Goal: Task Accomplishment & Management: Complete application form

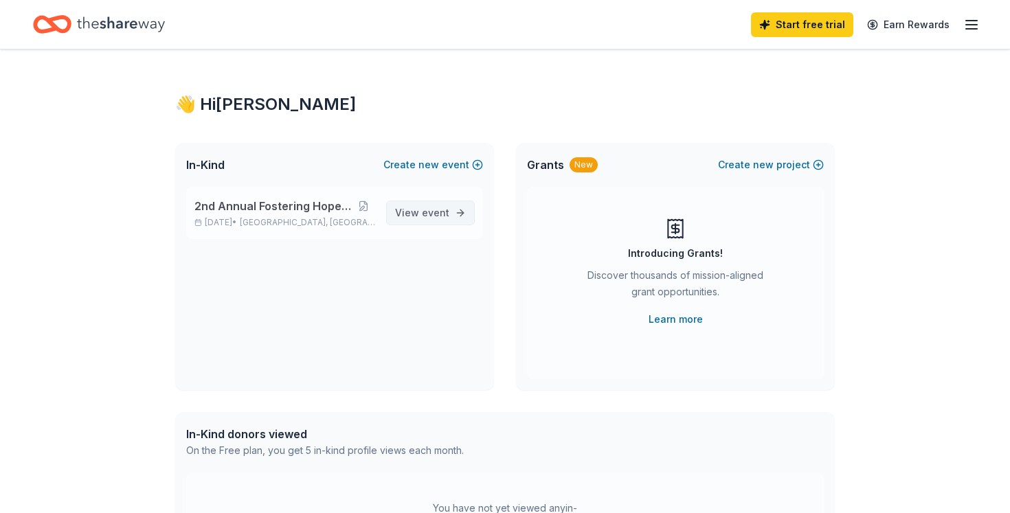
click at [428, 214] on span "event" at bounding box center [435, 213] width 27 height 12
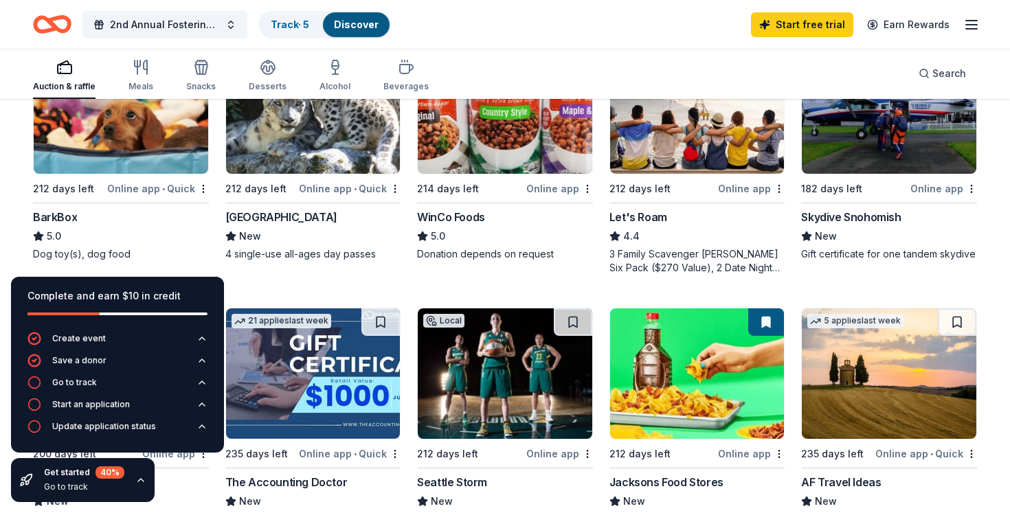
scroll to position [477, 0]
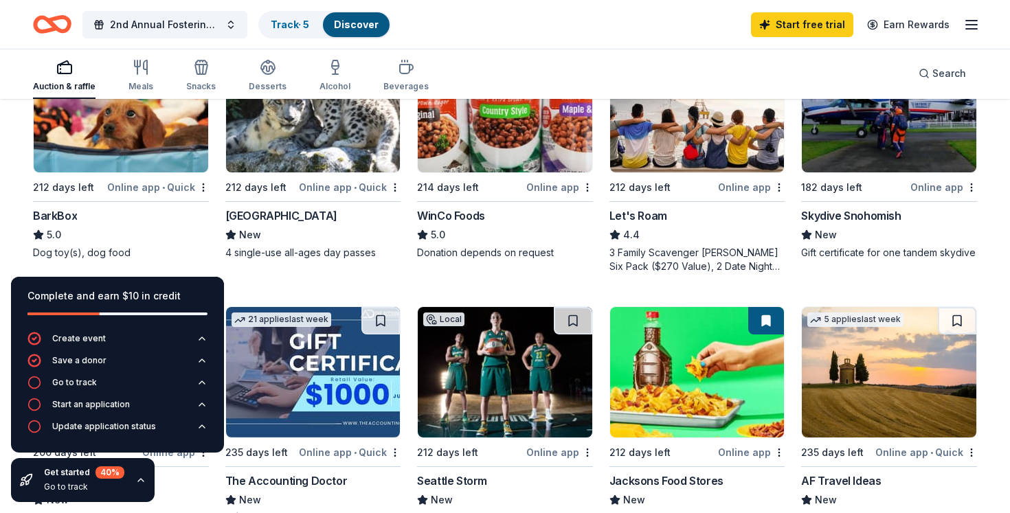
click at [135, 141] on img at bounding box center [121, 107] width 174 height 131
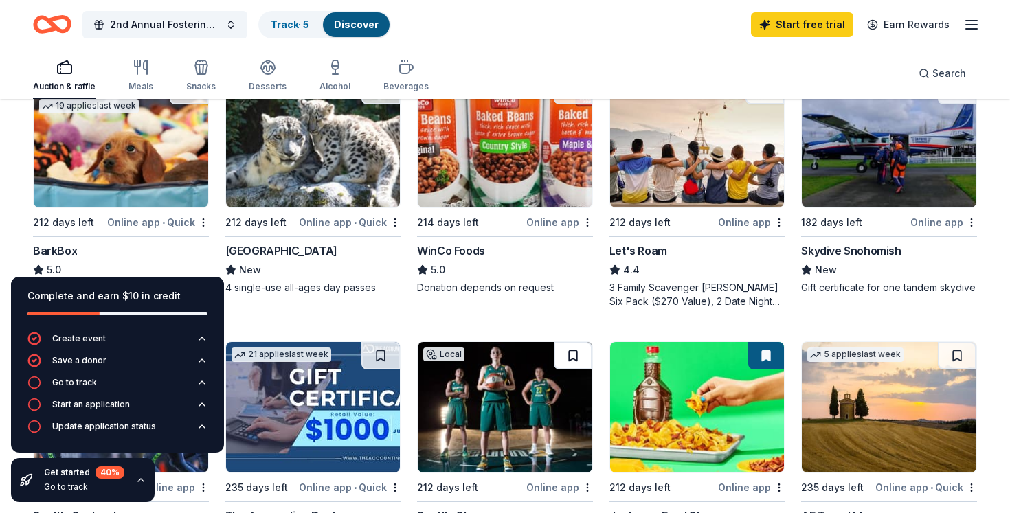
scroll to position [0, 0]
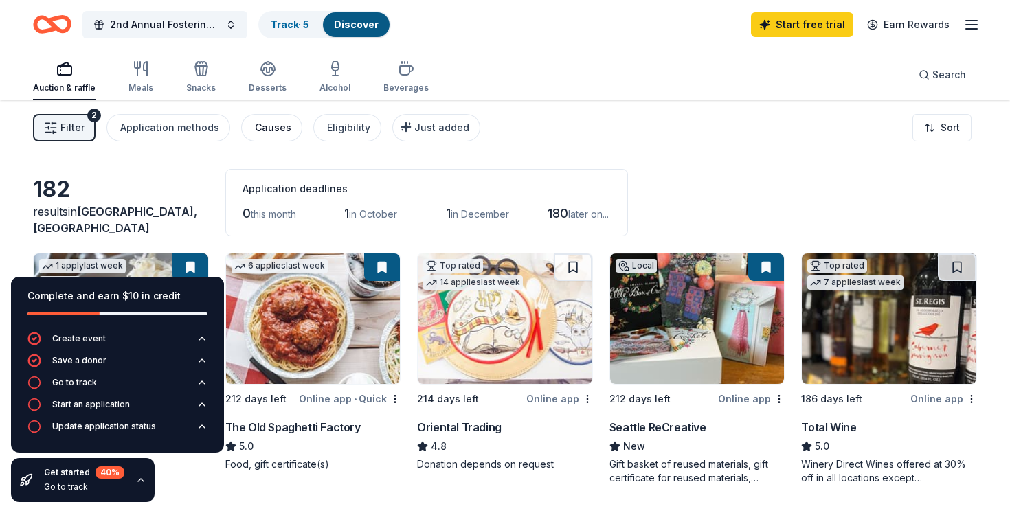
click at [276, 130] on div "Causes" at bounding box center [273, 128] width 36 height 16
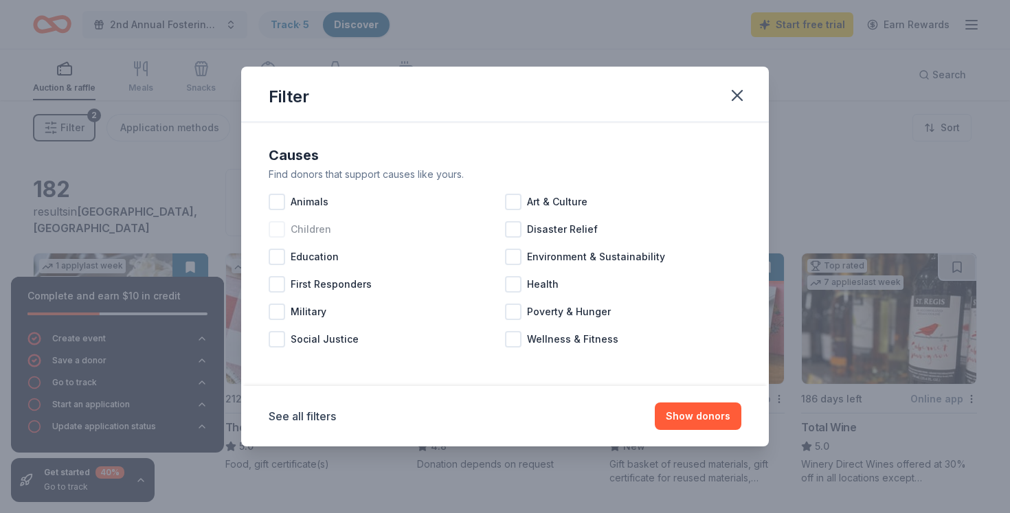
click at [302, 232] on span "Children" at bounding box center [311, 229] width 41 height 16
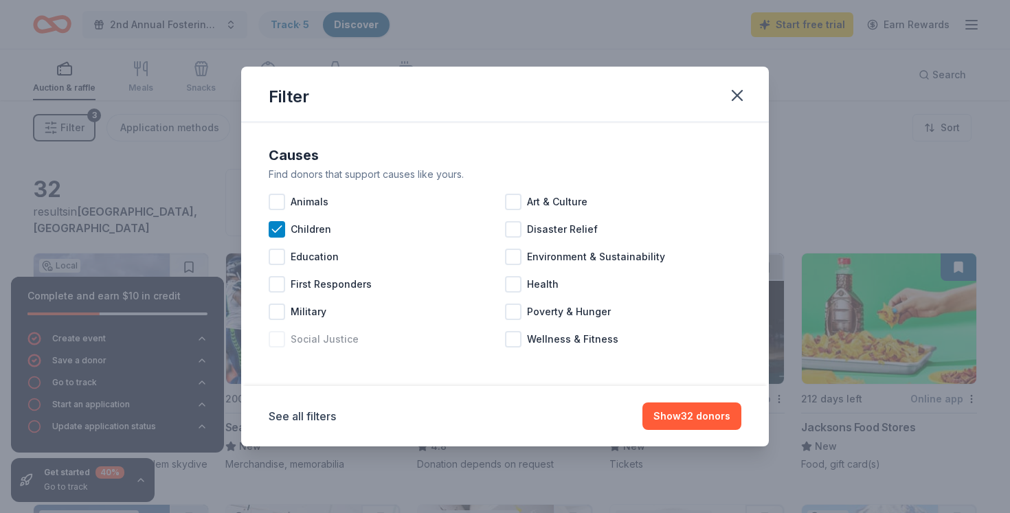
click at [326, 343] on span "Social Justice" at bounding box center [325, 339] width 68 height 16
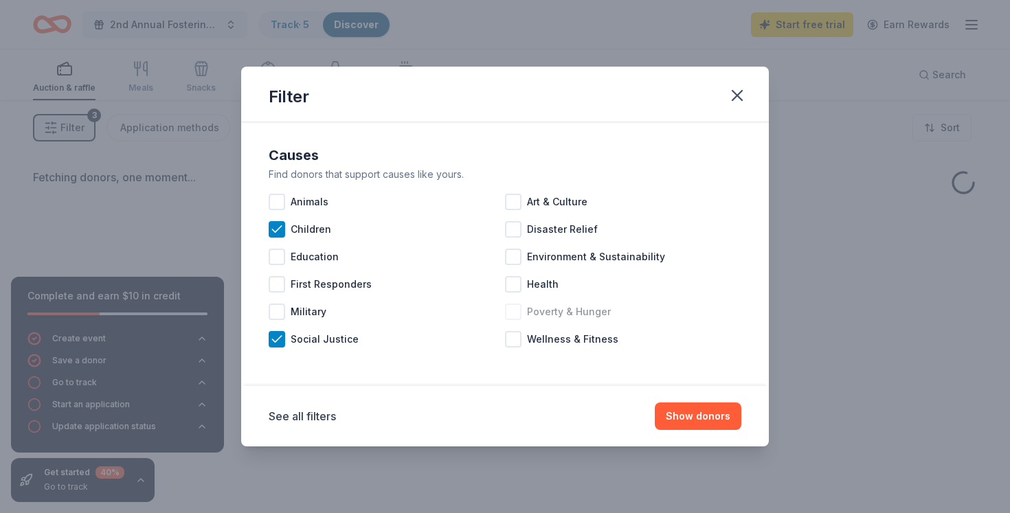
click at [551, 310] on span "Poverty & Hunger" at bounding box center [569, 312] width 84 height 16
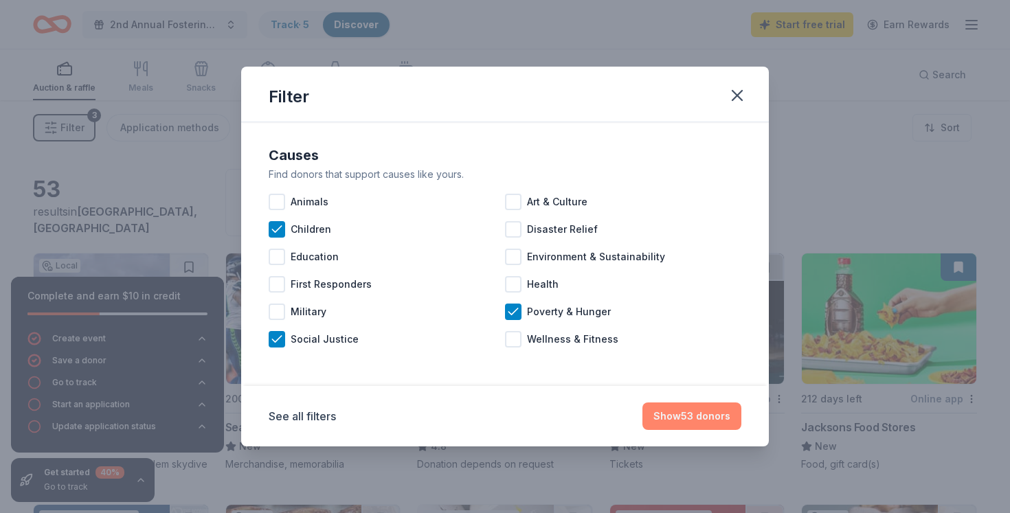
click at [686, 427] on button "Show 53 donors" at bounding box center [691, 415] width 99 height 27
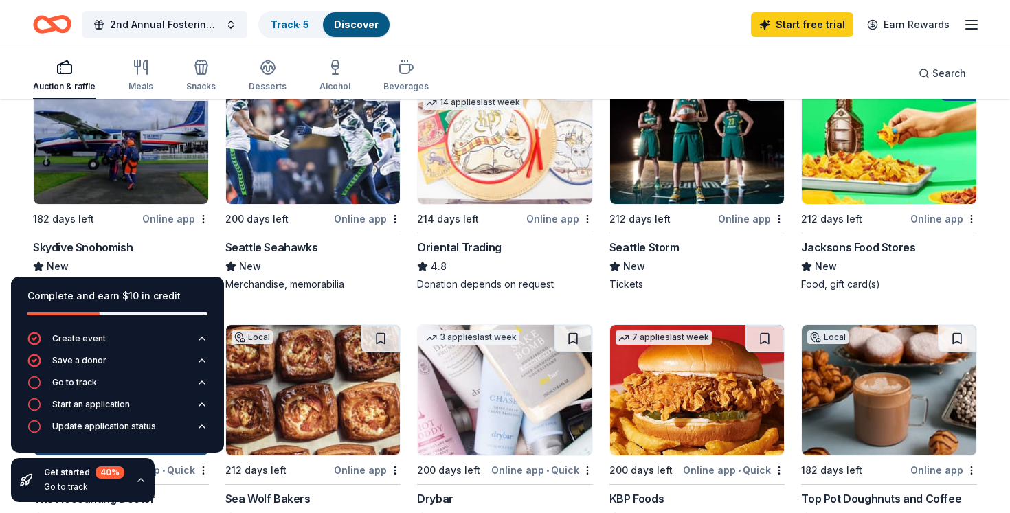
scroll to position [181, 0]
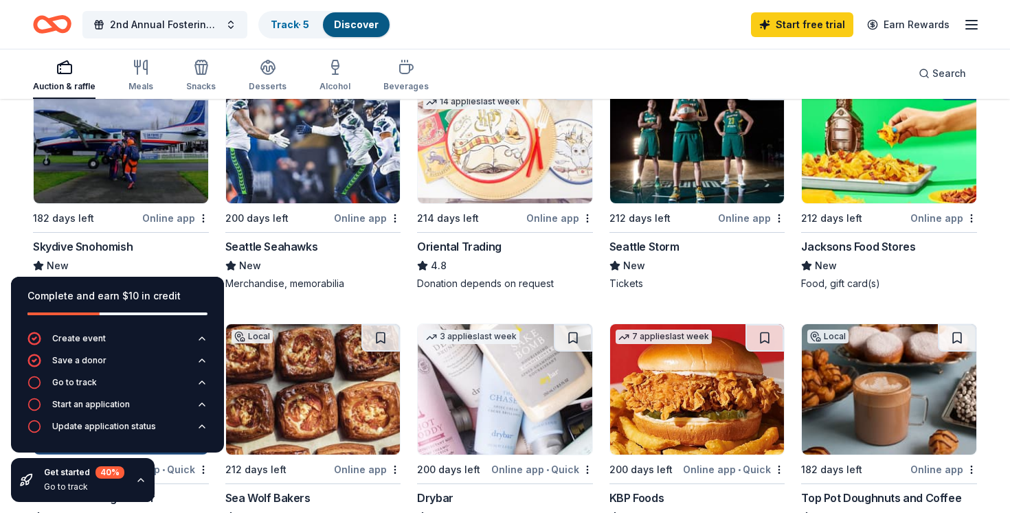
click at [101, 164] on img at bounding box center [121, 138] width 174 height 131
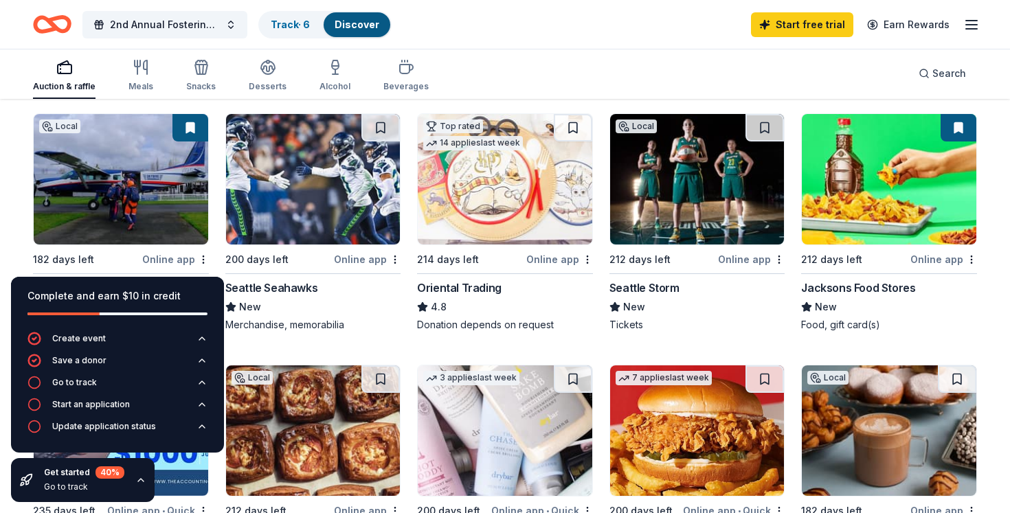
scroll to position [114, 0]
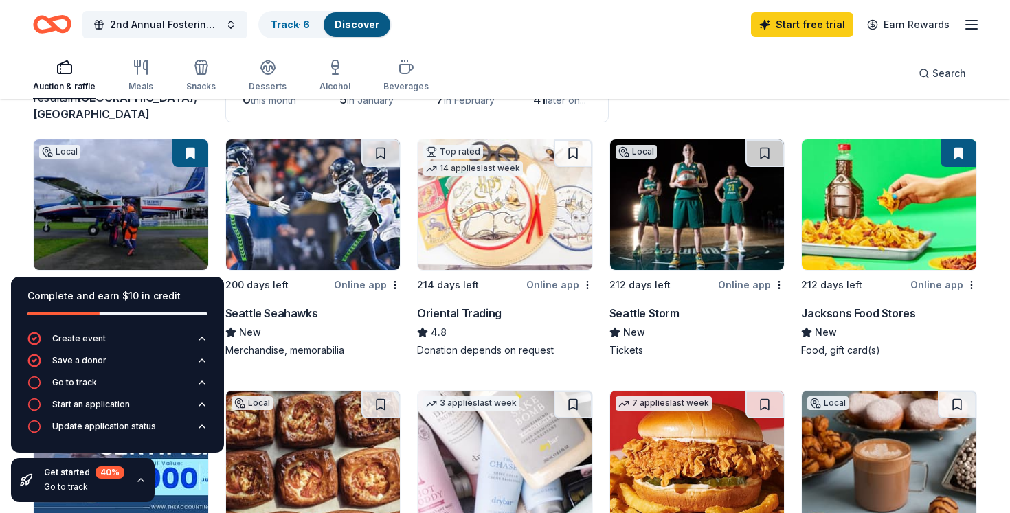
click at [711, 207] on img at bounding box center [697, 204] width 174 height 131
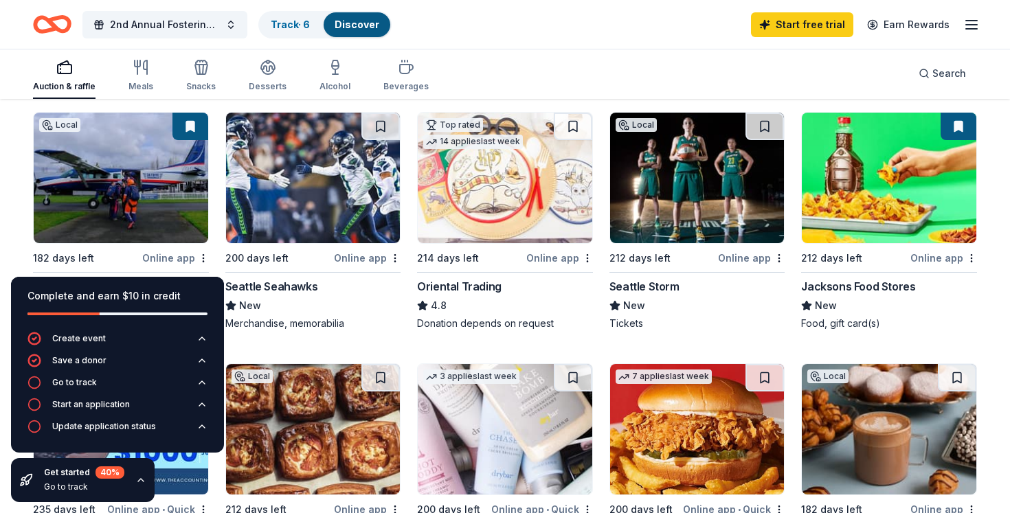
scroll to position [149, 0]
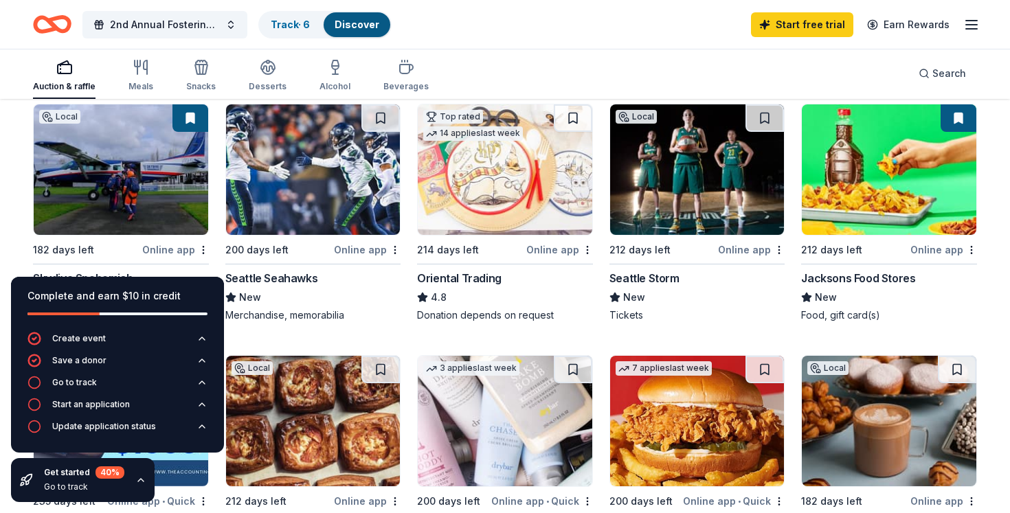
click at [335, 187] on img at bounding box center [313, 169] width 174 height 131
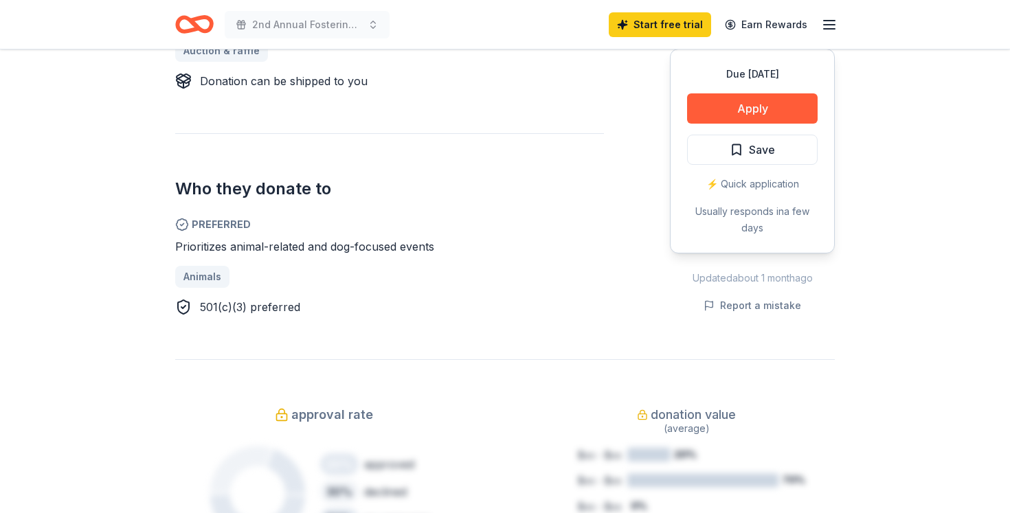
scroll to position [550, 0]
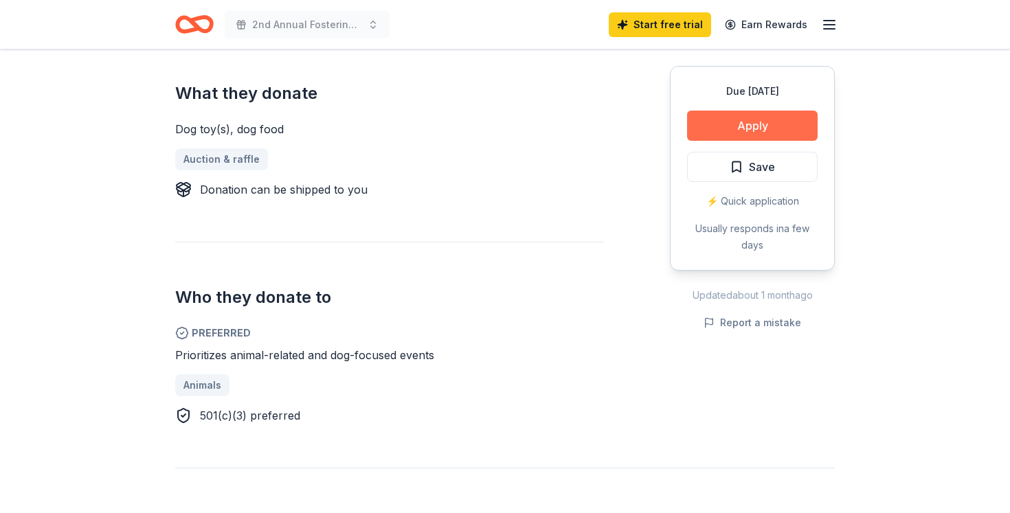
click at [729, 115] on button "Apply" at bounding box center [752, 126] width 131 height 30
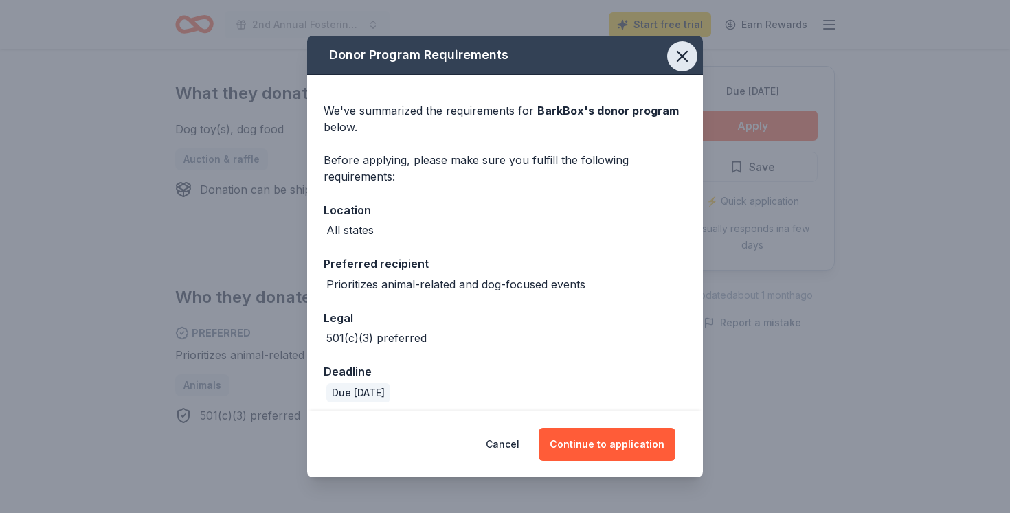
click at [679, 52] on icon "button" at bounding box center [682, 57] width 10 height 10
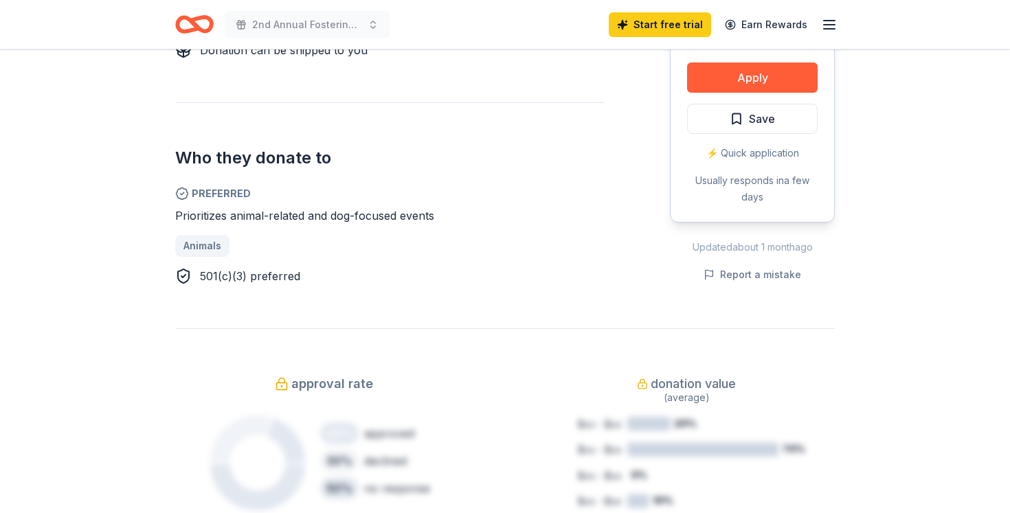
scroll to position [684, 0]
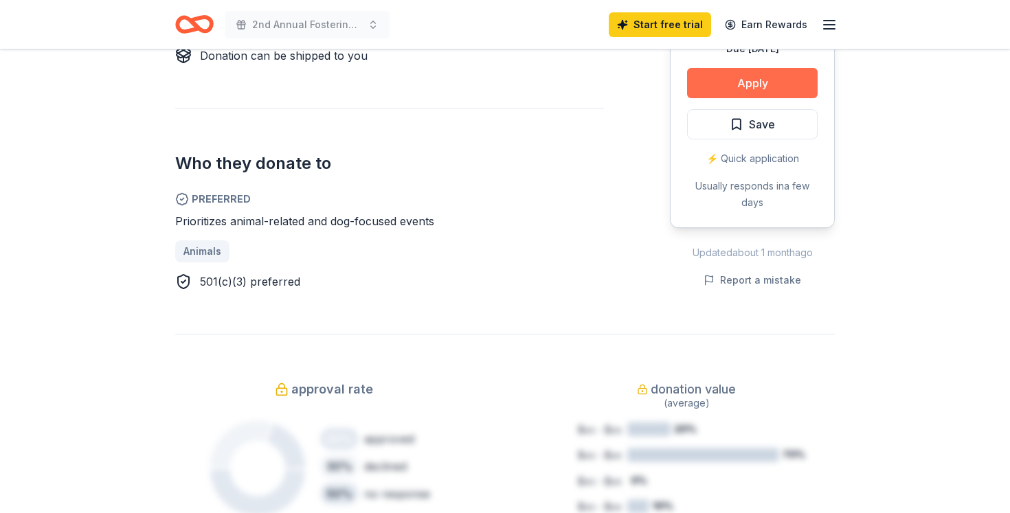
click at [723, 87] on button "Apply" at bounding box center [752, 83] width 131 height 30
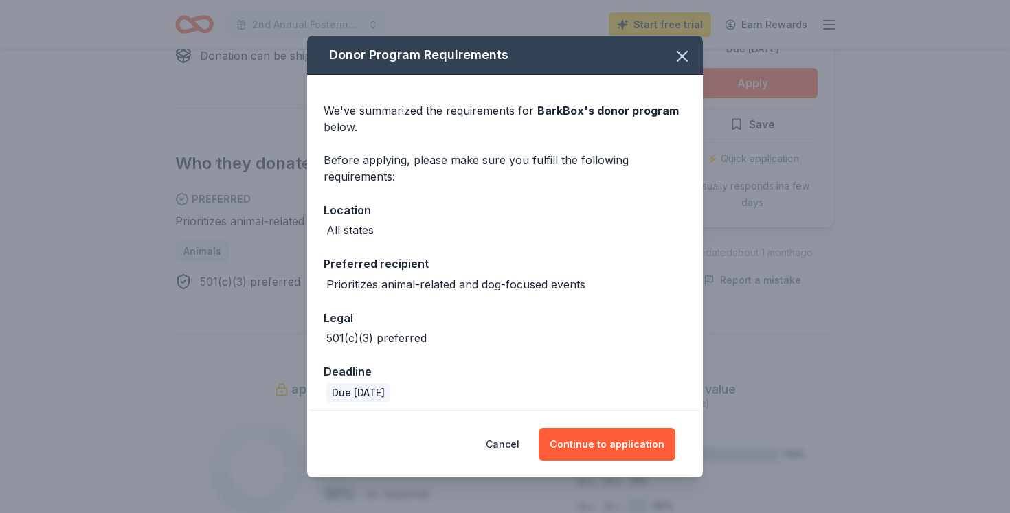
scroll to position [8, 0]
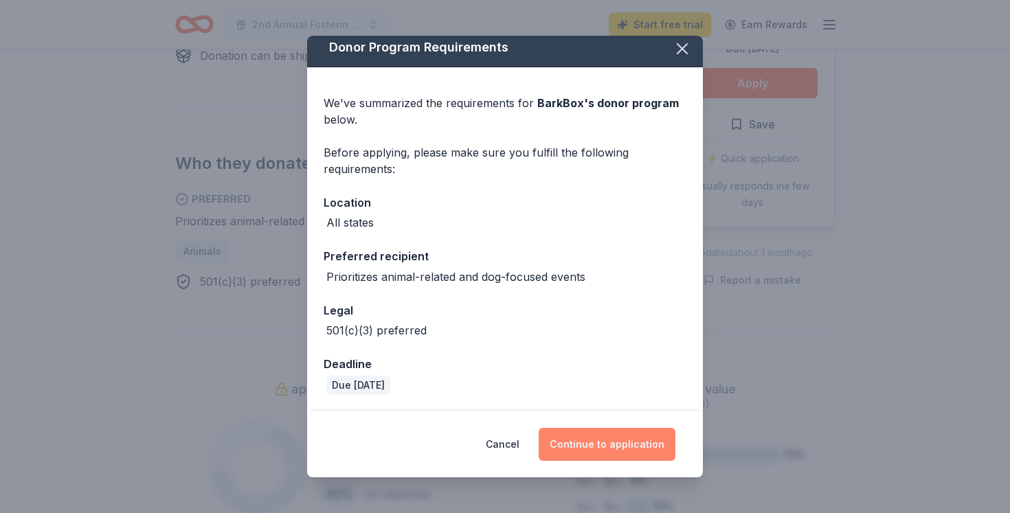
click at [588, 440] on button "Continue to application" at bounding box center [606, 444] width 137 height 33
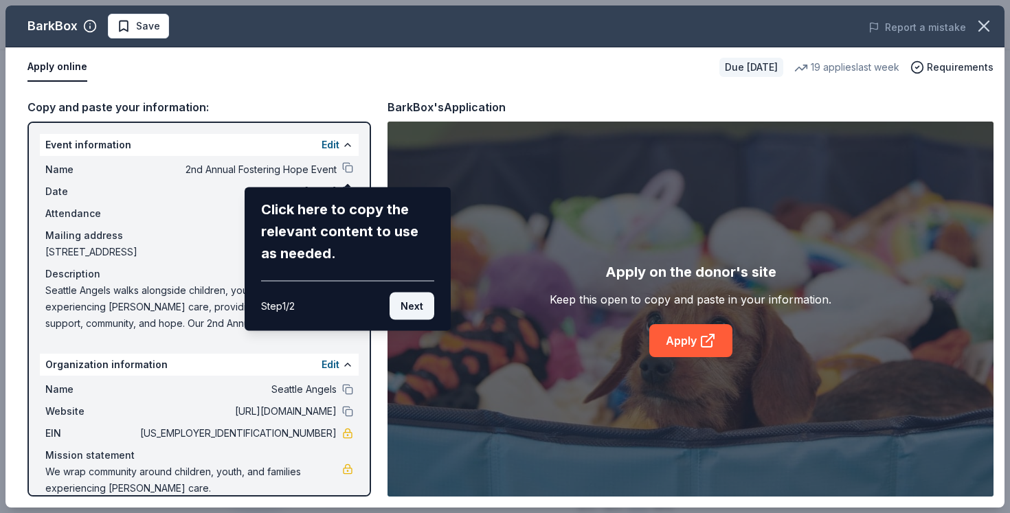
click at [405, 299] on button "Next" at bounding box center [411, 306] width 45 height 27
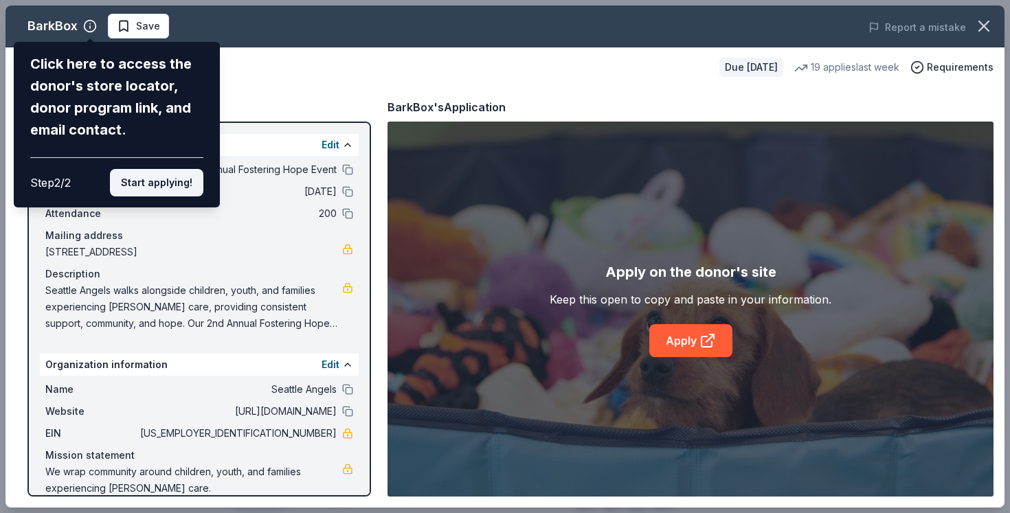
click at [156, 185] on button "Start applying!" at bounding box center [156, 182] width 93 height 27
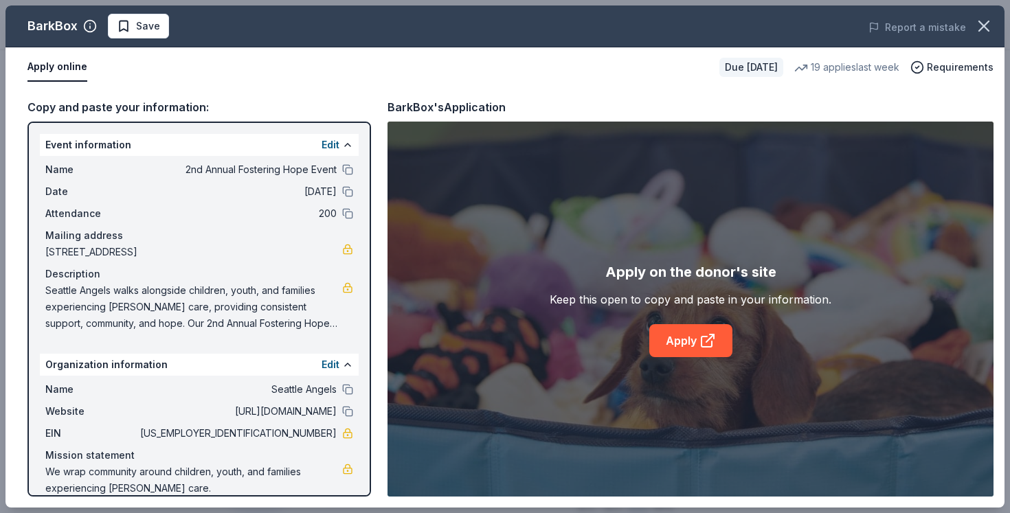
click at [699, 348] on div "BarkBox Save Report a mistake Apply online Due in 212 days 19 applies last week…" at bounding box center [504, 256] width 999 height 502
click at [681, 343] on link "Apply" at bounding box center [690, 340] width 83 height 33
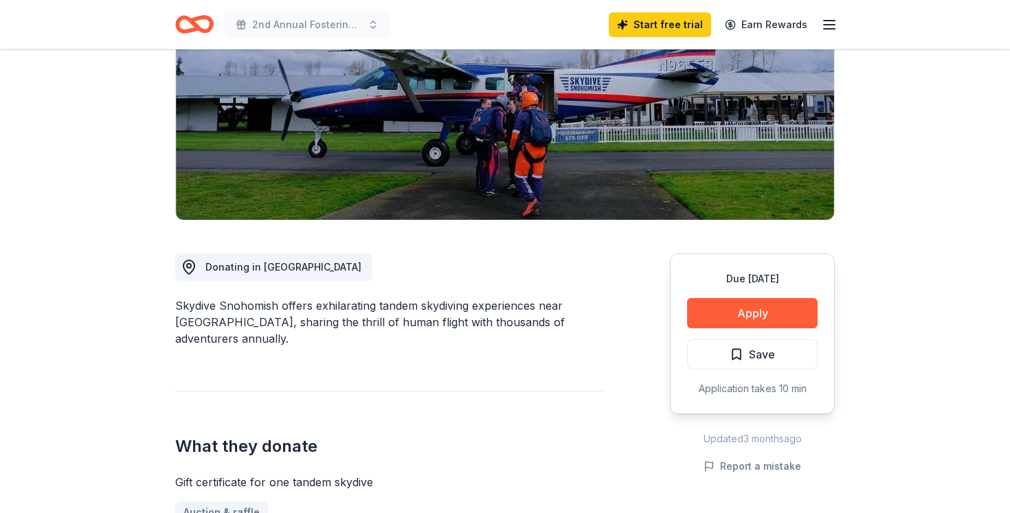
scroll to position [218, 0]
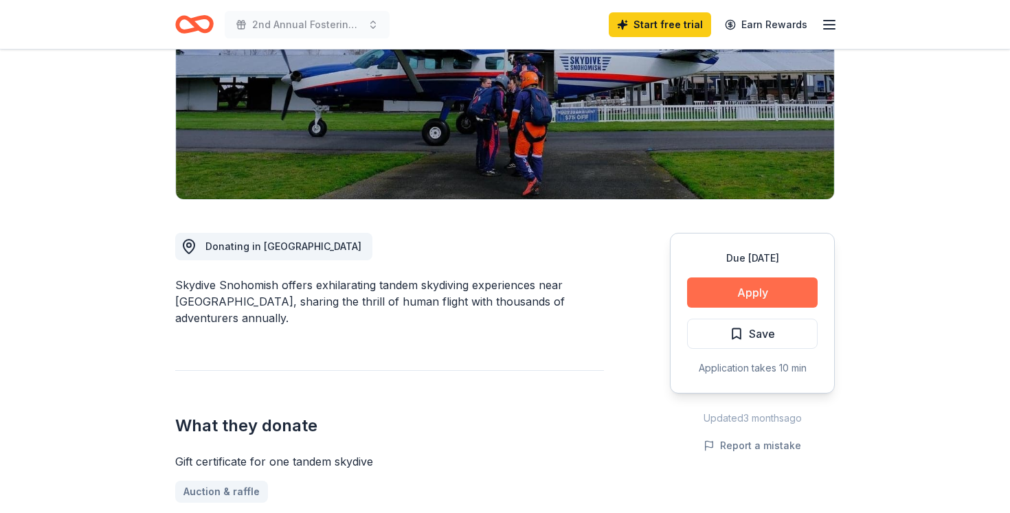
click at [725, 288] on button "Apply" at bounding box center [752, 292] width 131 height 30
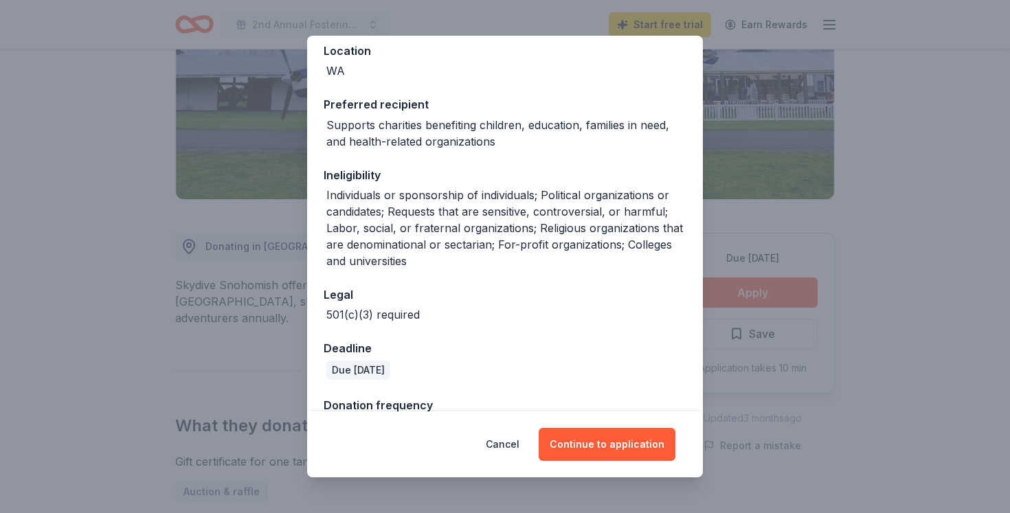
scroll to position [197, 0]
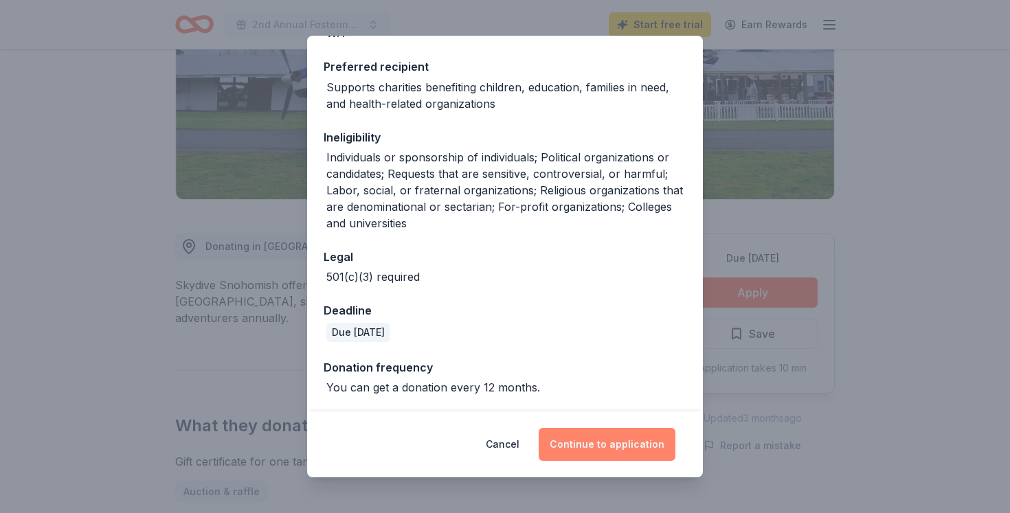
click at [631, 437] on button "Continue to application" at bounding box center [606, 444] width 137 height 33
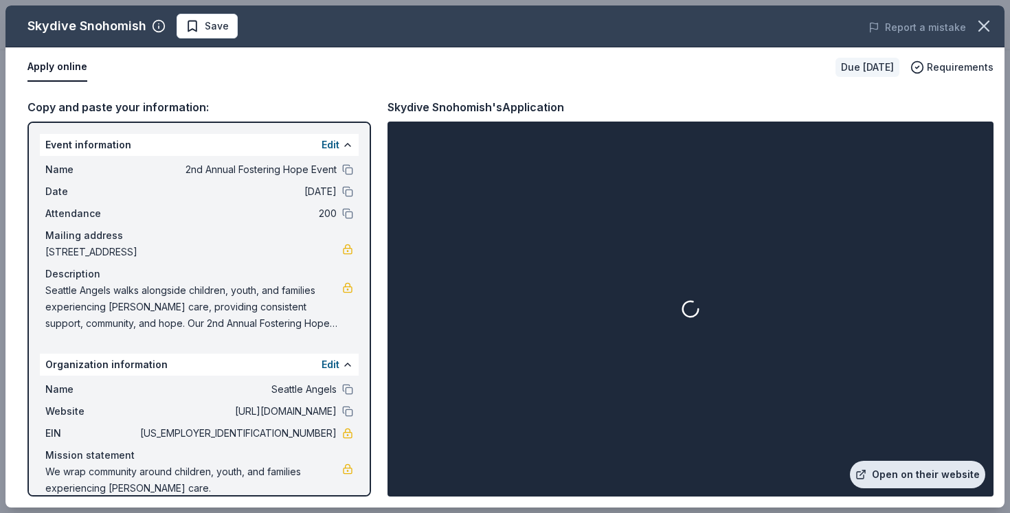
click at [896, 470] on link "Open on their website" at bounding box center [917, 474] width 135 height 27
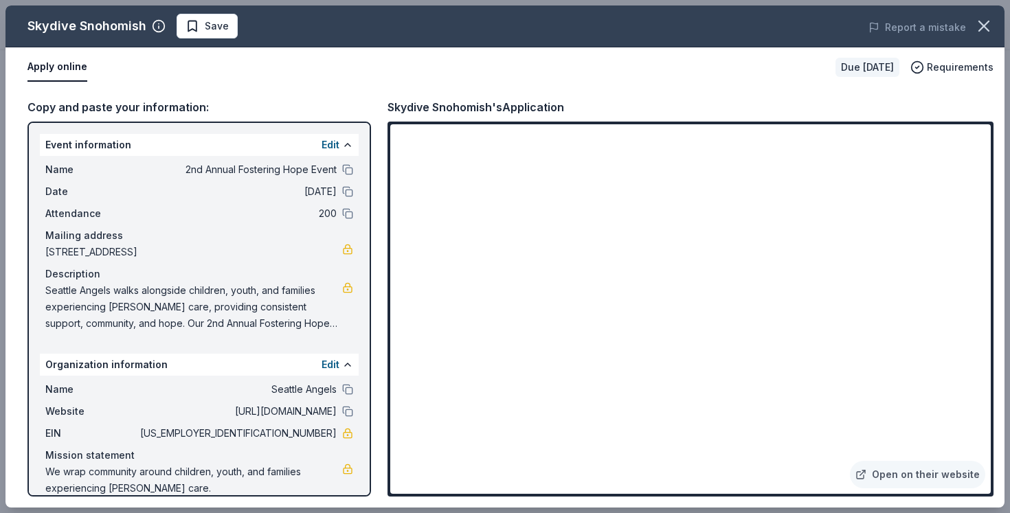
click at [277, 319] on span "Seattle Angels walks alongside children, youth, and families experiencing foste…" at bounding box center [193, 306] width 297 height 49
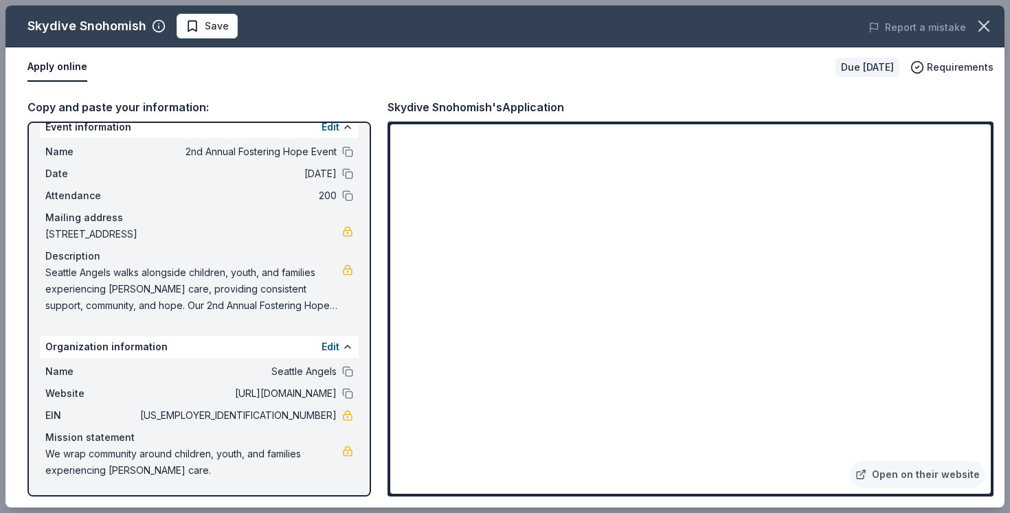
click at [234, 295] on span "Seattle Angels walks alongside children, youth, and families experiencing foste…" at bounding box center [193, 288] width 297 height 49
click at [166, 299] on span "Seattle Angels walks alongside children, youth, and families experiencing foste…" at bounding box center [193, 288] width 297 height 49
click at [82, 258] on div "Description" at bounding box center [199, 256] width 308 height 16
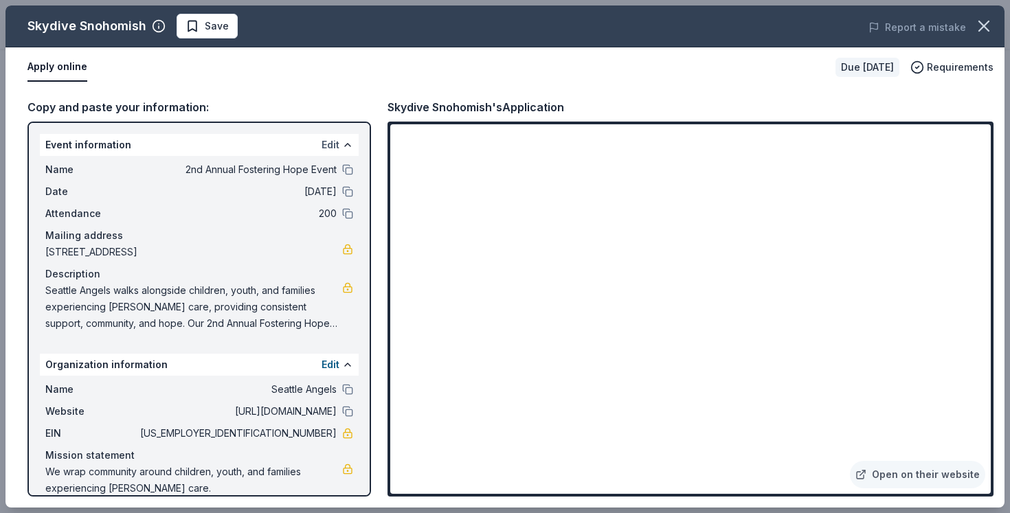
click at [336, 141] on button "Edit" at bounding box center [330, 145] width 18 height 16
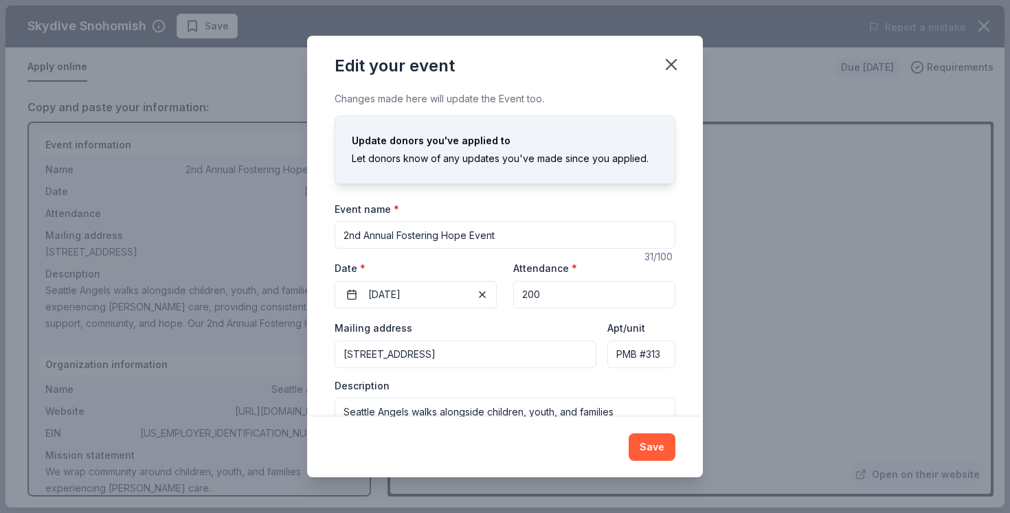
scroll to position [64, 0]
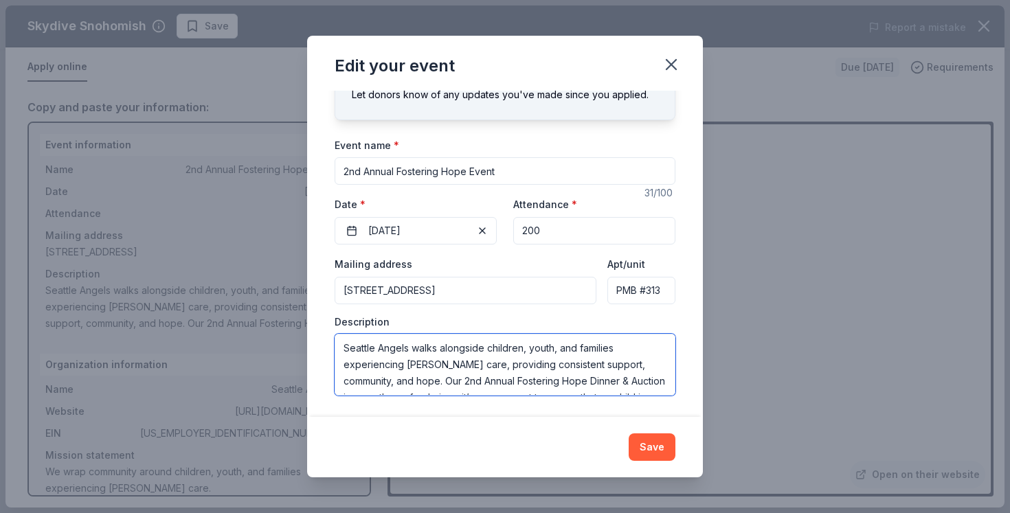
click at [440, 367] on textarea "Seattle Angels walks alongside children, youth, and families experiencing [PERS…" at bounding box center [504, 365] width 341 height 62
click at [666, 62] on icon "button" at bounding box center [670, 64] width 19 height 19
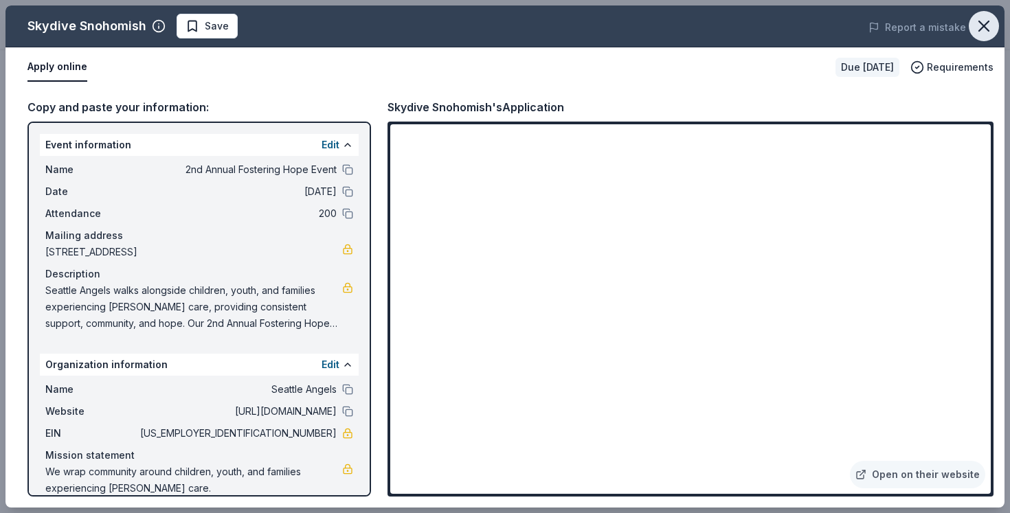
click at [973, 18] on button "button" at bounding box center [983, 26] width 30 height 30
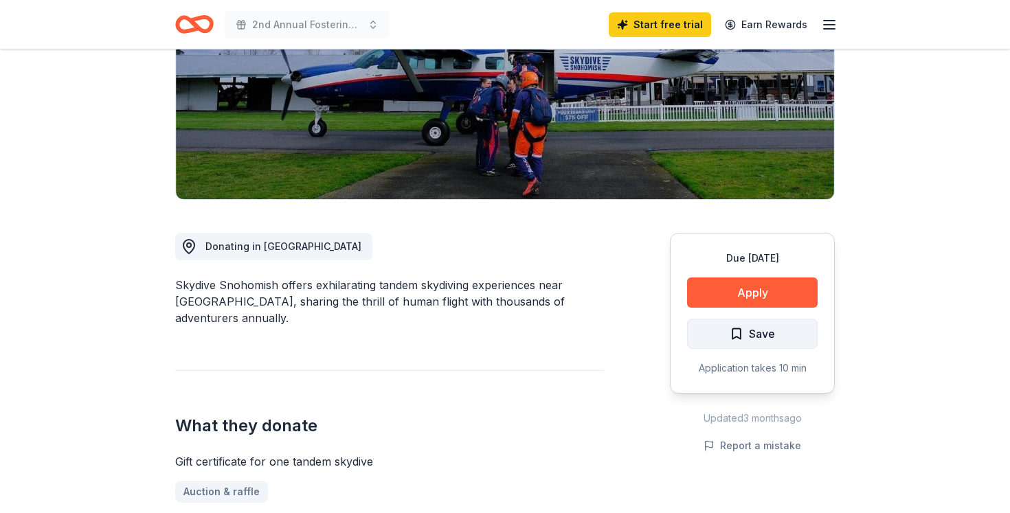
click at [742, 333] on span "Save" at bounding box center [751, 334] width 45 height 18
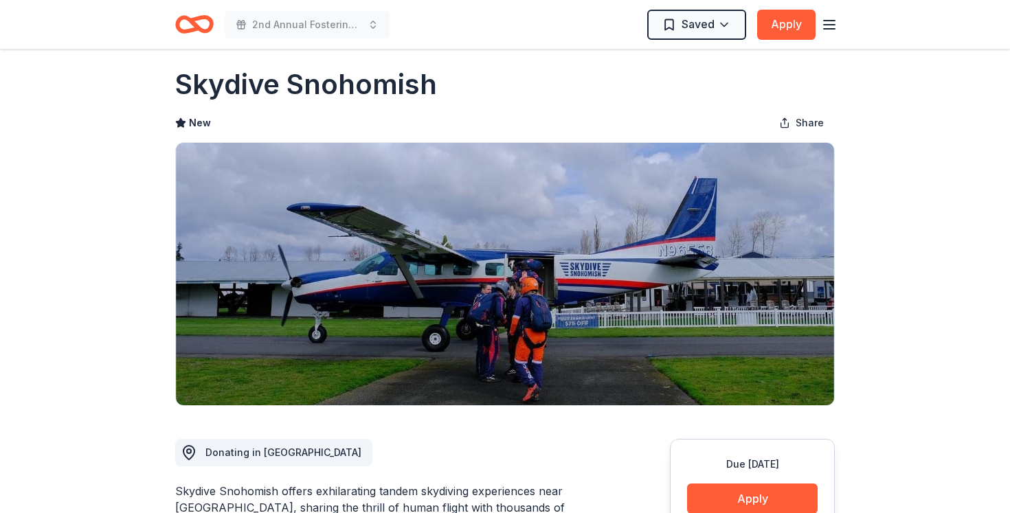
scroll to position [17, 0]
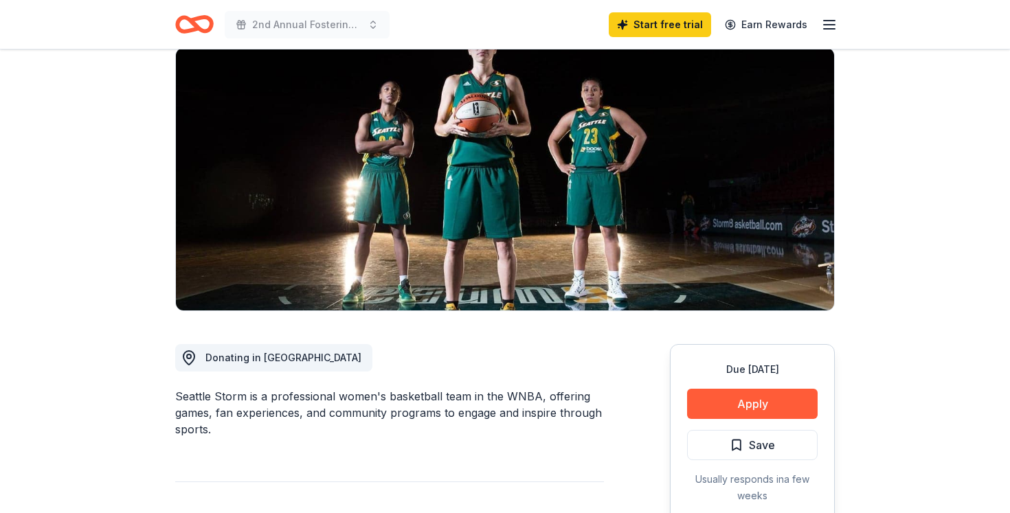
scroll to position [107, 0]
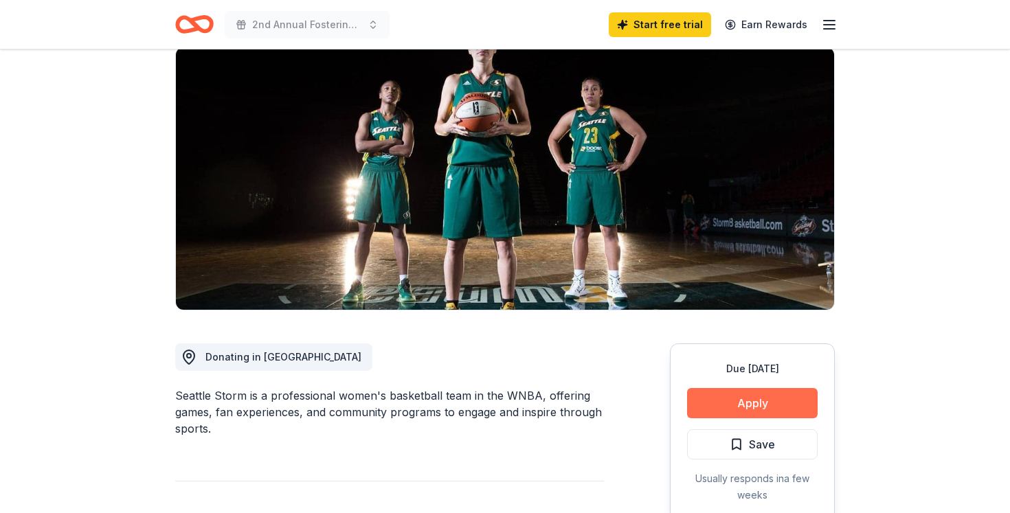
click at [753, 400] on button "Apply" at bounding box center [752, 403] width 131 height 30
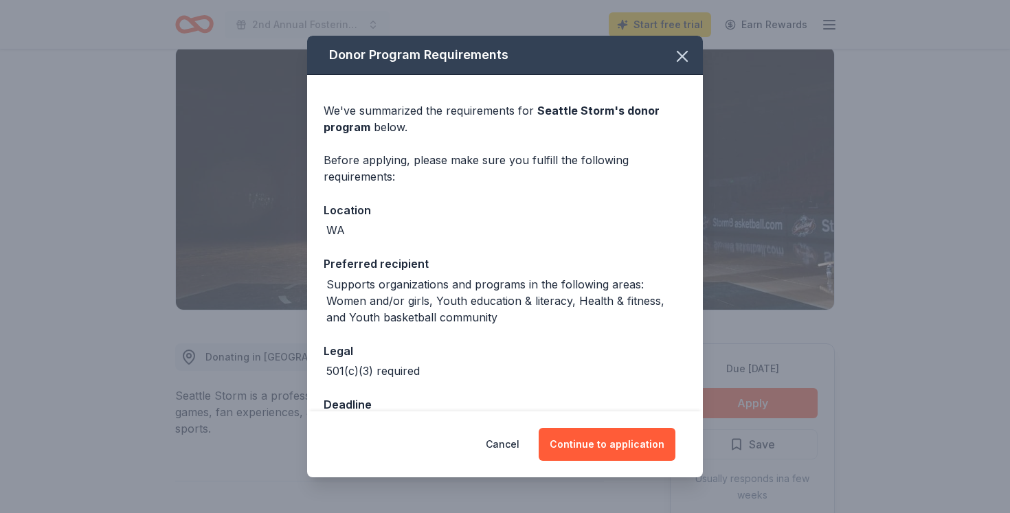
scroll to position [41, 0]
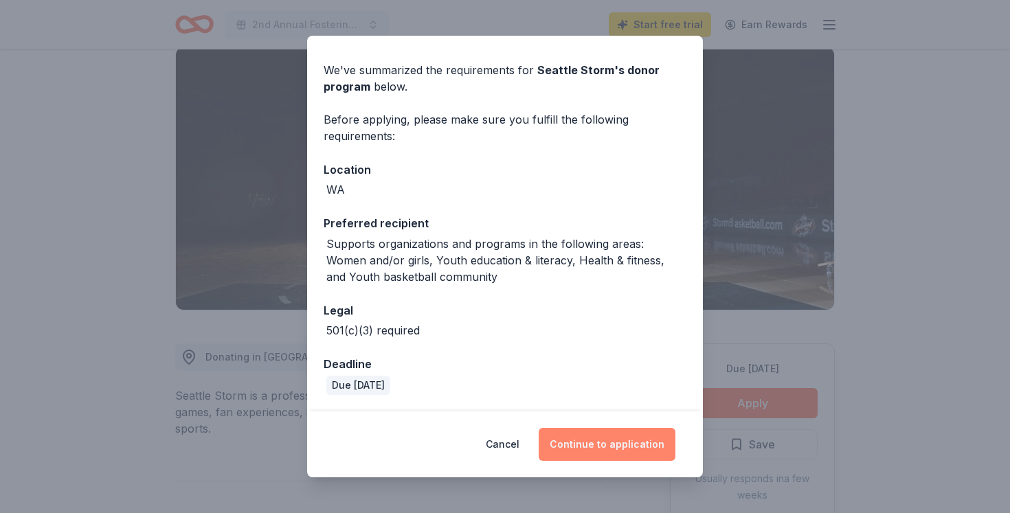
click at [592, 449] on button "Continue to application" at bounding box center [606, 444] width 137 height 33
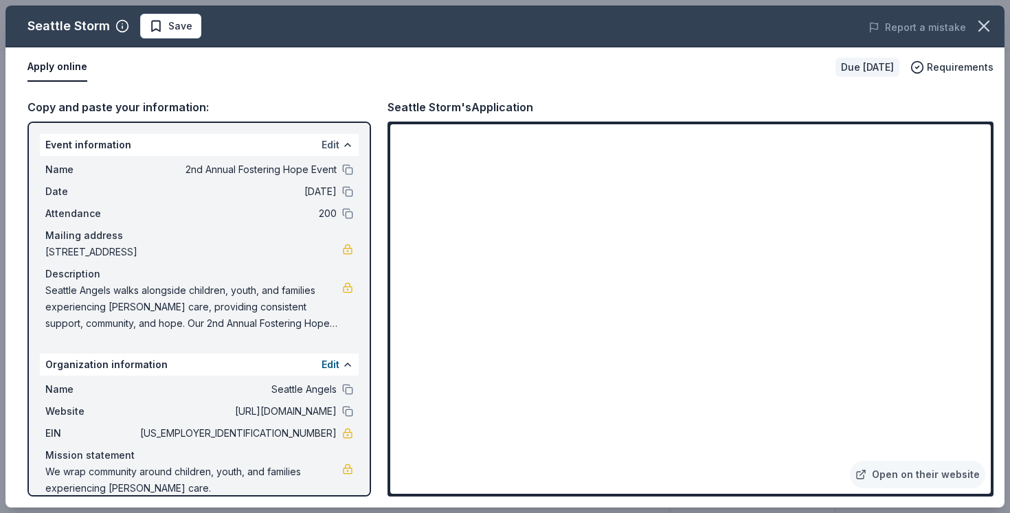
click at [338, 150] on button "Edit" at bounding box center [330, 145] width 18 height 16
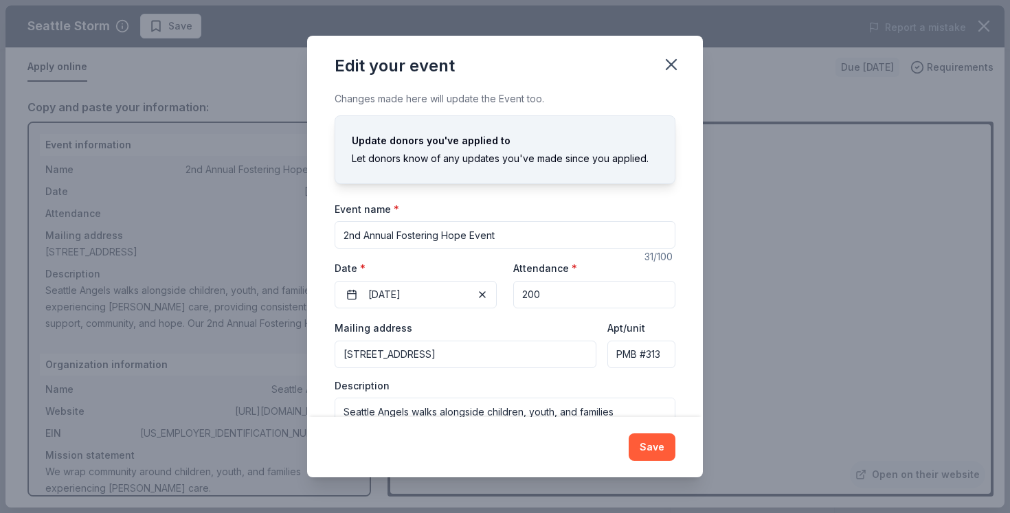
scroll to position [64, 0]
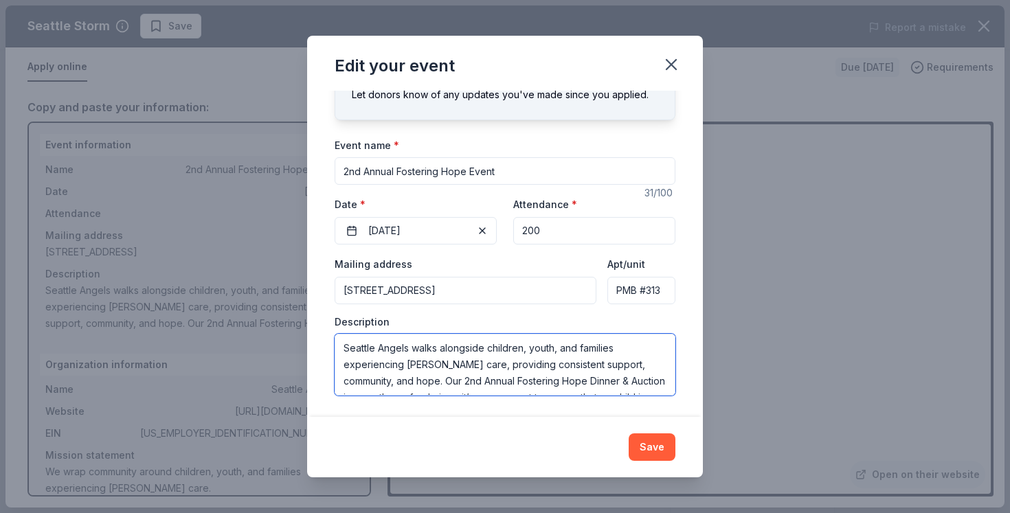
click at [409, 371] on textarea "Seattle Angels walks alongside children, youth, and families experiencing foste…" at bounding box center [504, 365] width 341 height 62
click at [670, 56] on icon "button" at bounding box center [670, 64] width 19 height 19
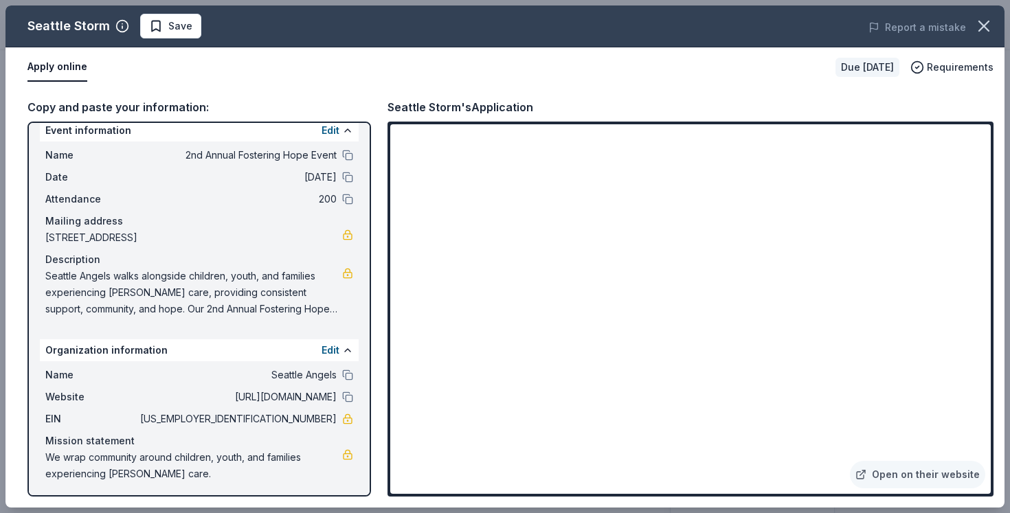
scroll to position [18, 0]
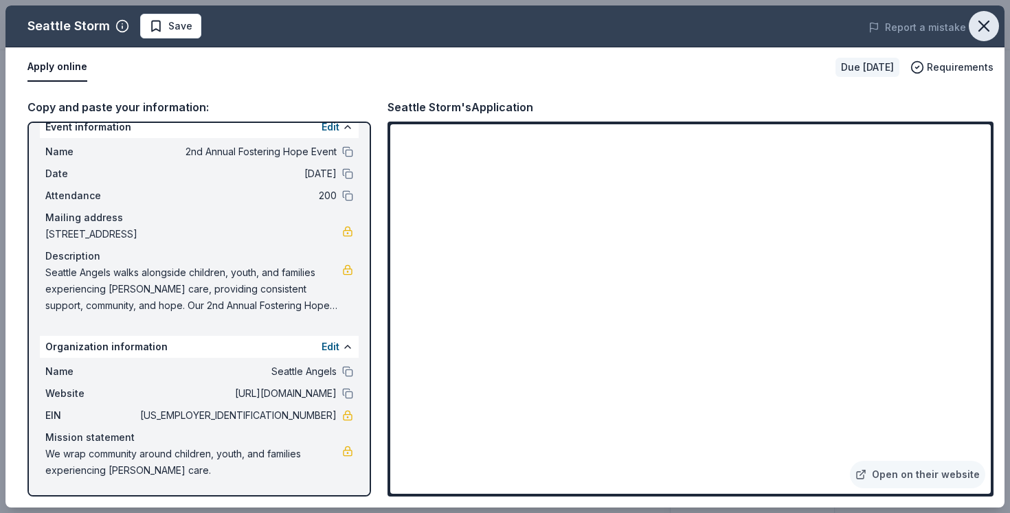
click at [984, 25] on icon "button" at bounding box center [984, 26] width 10 height 10
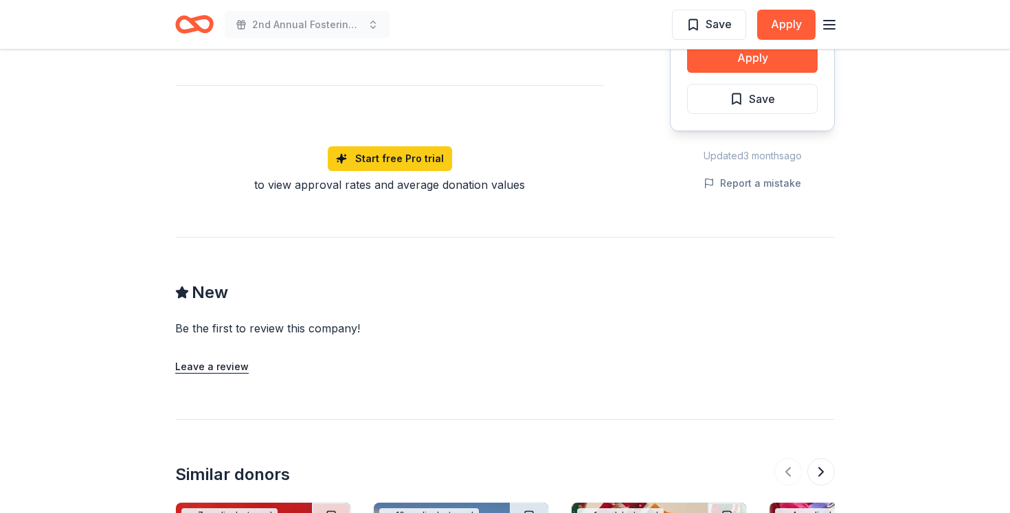
scroll to position [670, 0]
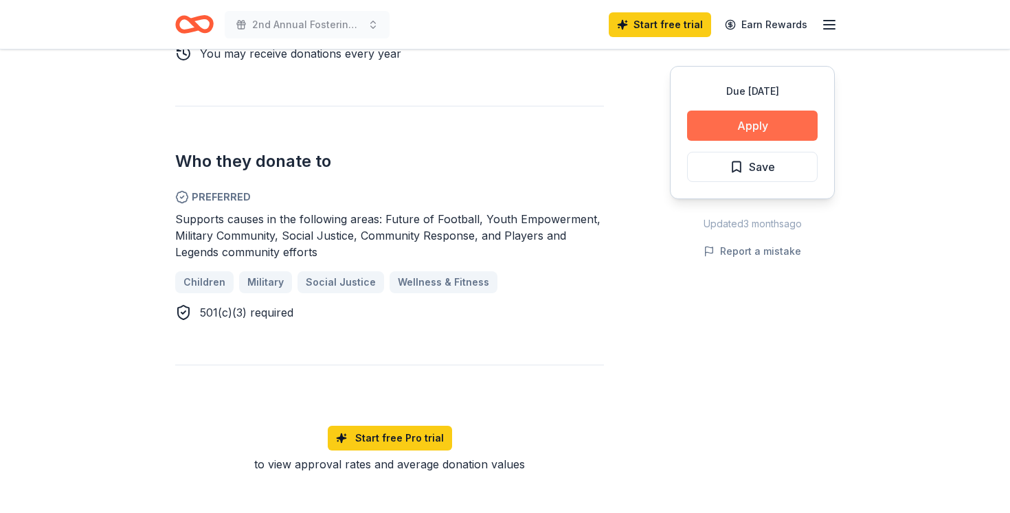
click at [760, 115] on button "Apply" at bounding box center [752, 126] width 131 height 30
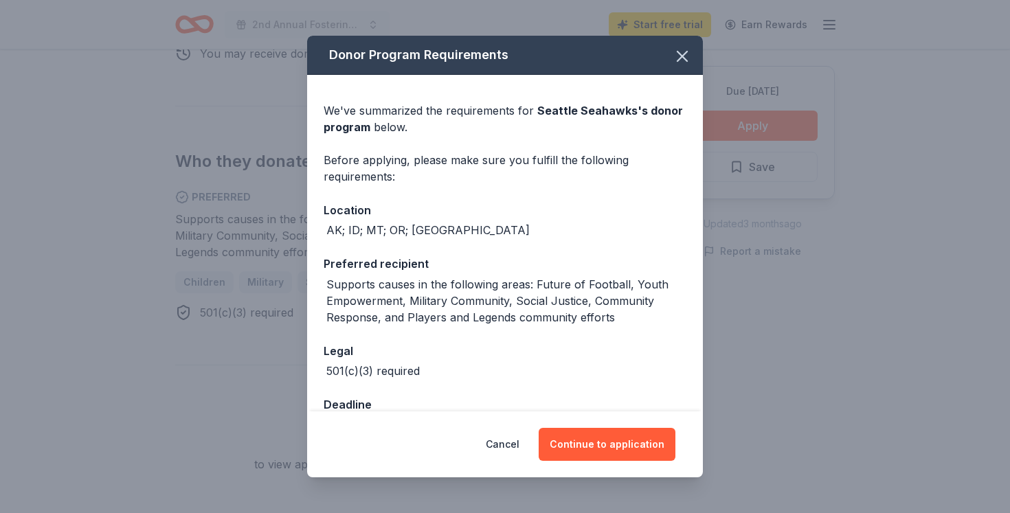
scroll to position [67, 0]
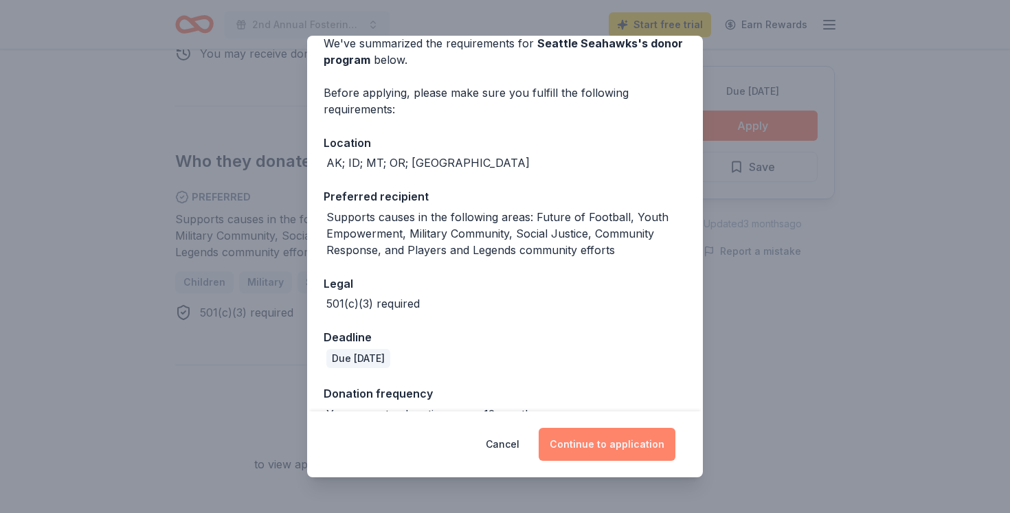
click at [620, 453] on button "Continue to application" at bounding box center [606, 444] width 137 height 33
